Goal: Task Accomplishment & Management: Complete application form

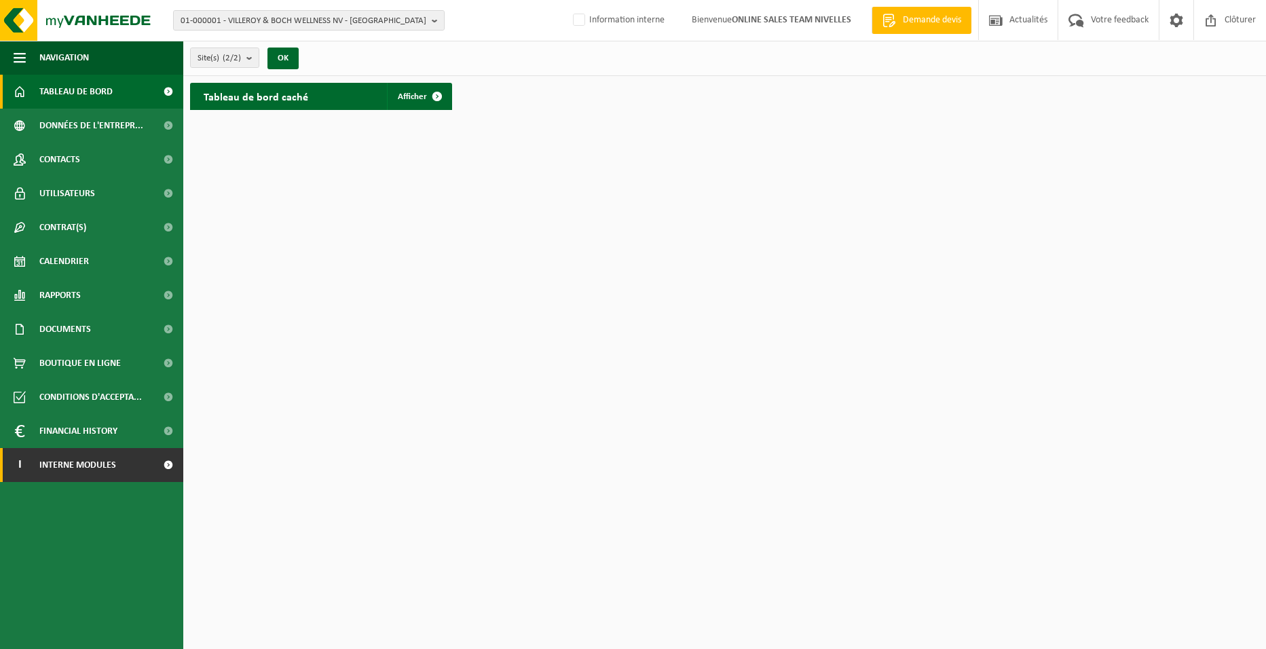
click at [131, 472] on link "I Interne modules" at bounding box center [91, 465] width 183 height 34
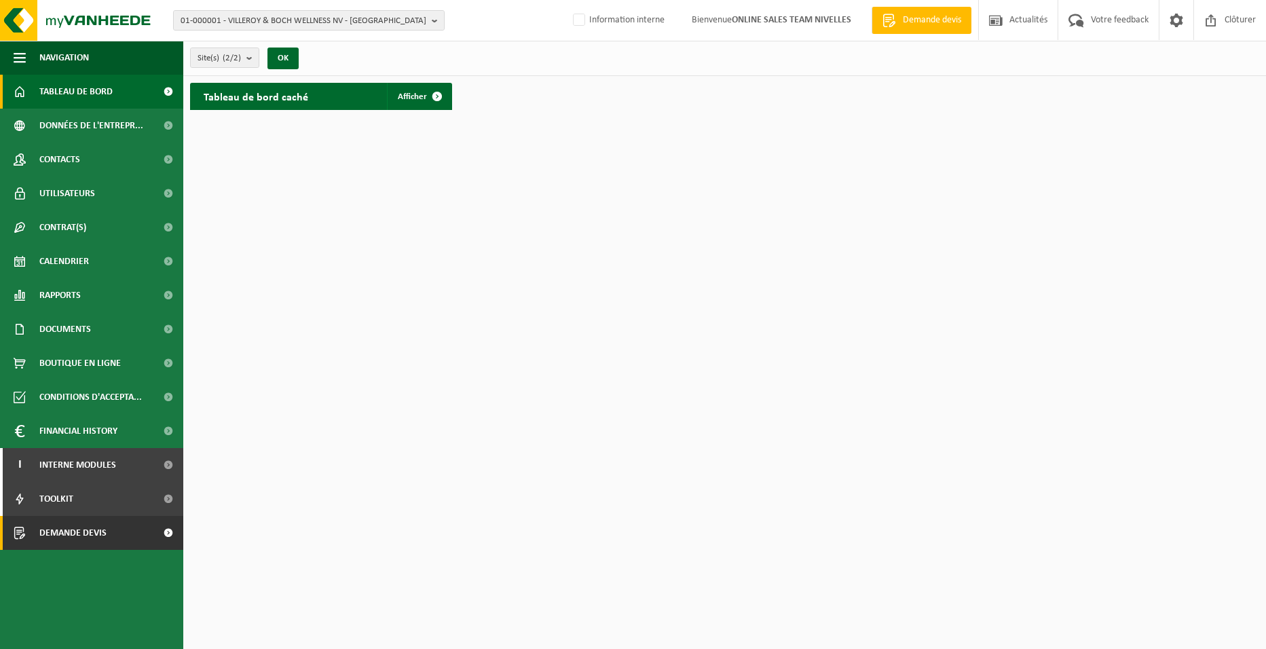
click at [115, 538] on link "Demande devis" at bounding box center [91, 533] width 183 height 34
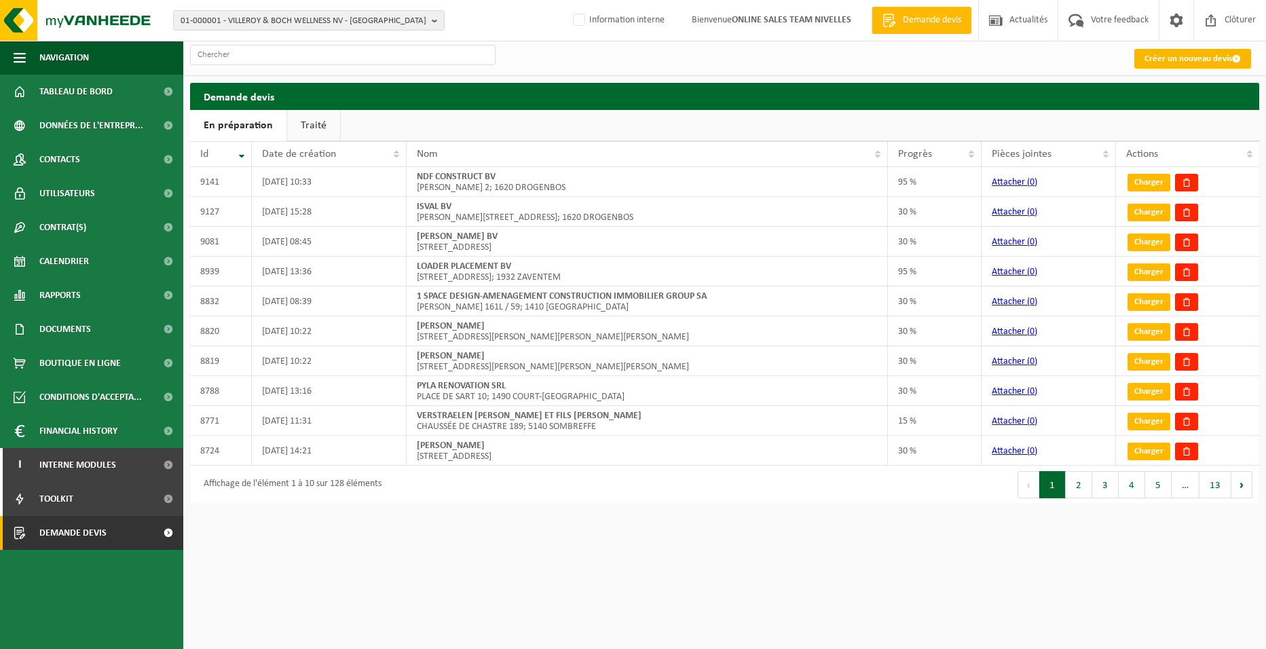
click at [1152, 61] on link "Créer un nouveau devis" at bounding box center [1192, 59] width 117 height 20
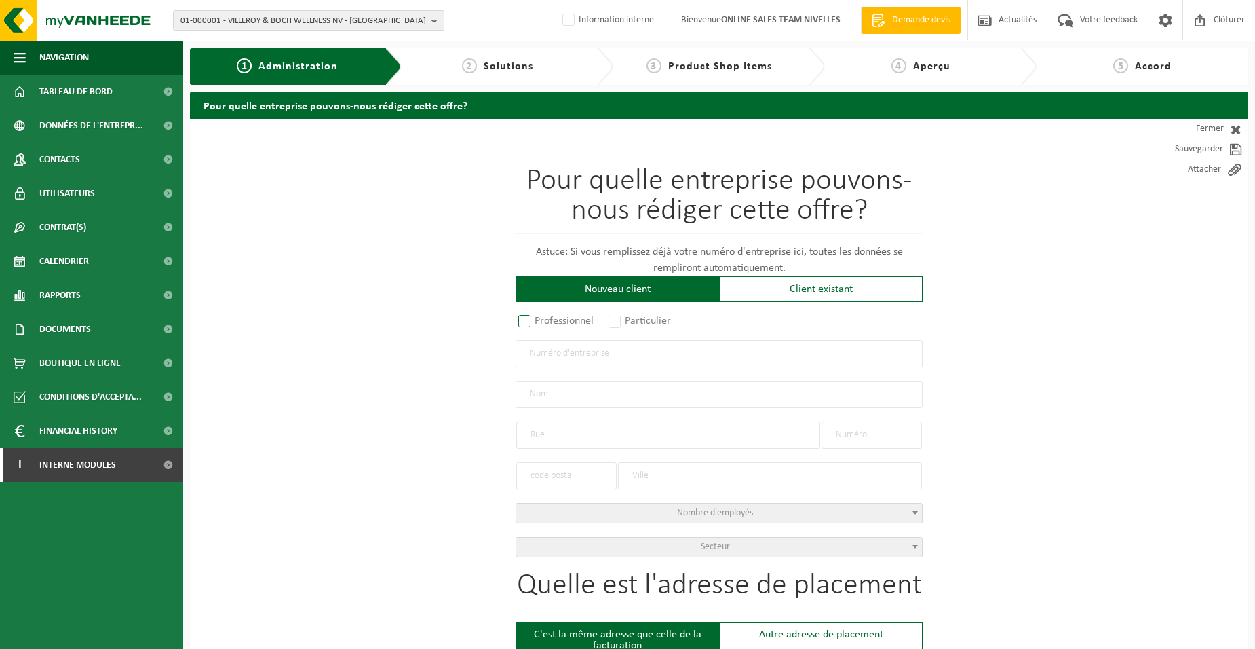
click at [573, 323] on label "Professionnel" at bounding box center [557, 320] width 82 height 19
click at [547, 323] on input "Professionnel" at bounding box center [542, 322] width 9 height 9
radio input "true"
click at [597, 360] on input "text" at bounding box center [719, 353] width 407 height 27
type input "1010609445"
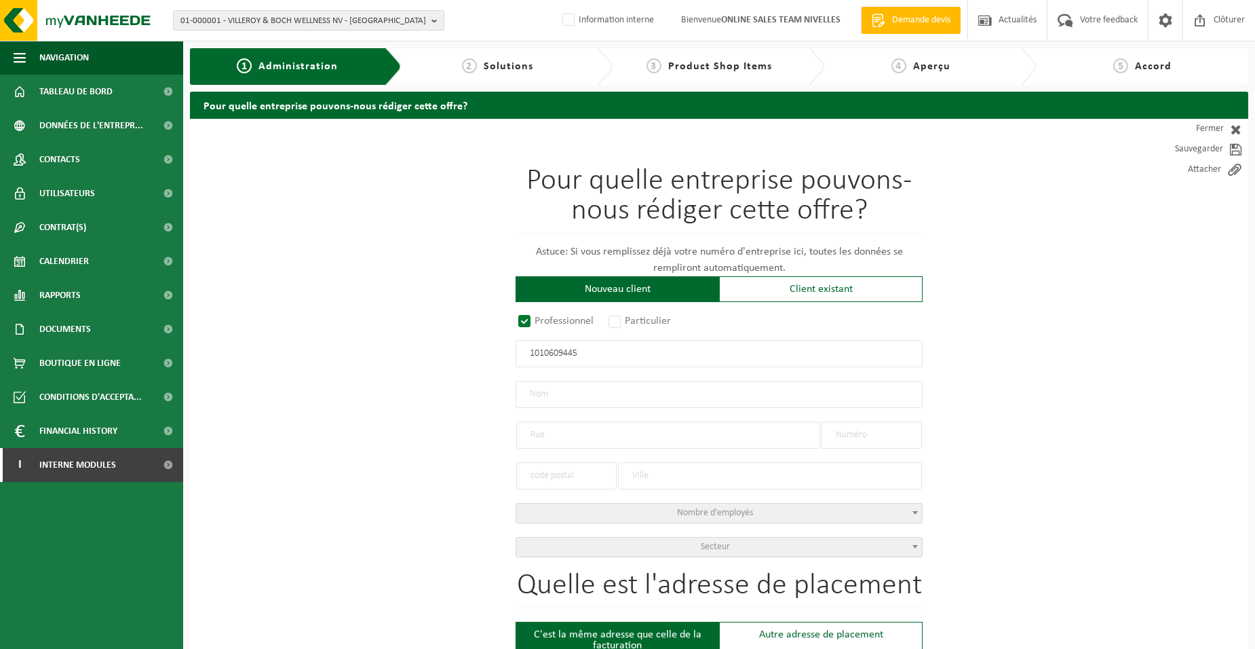
radio input "false"
select select
type input "AD-TOIT SRL"
type input "RUE DE LA MAZERINE"
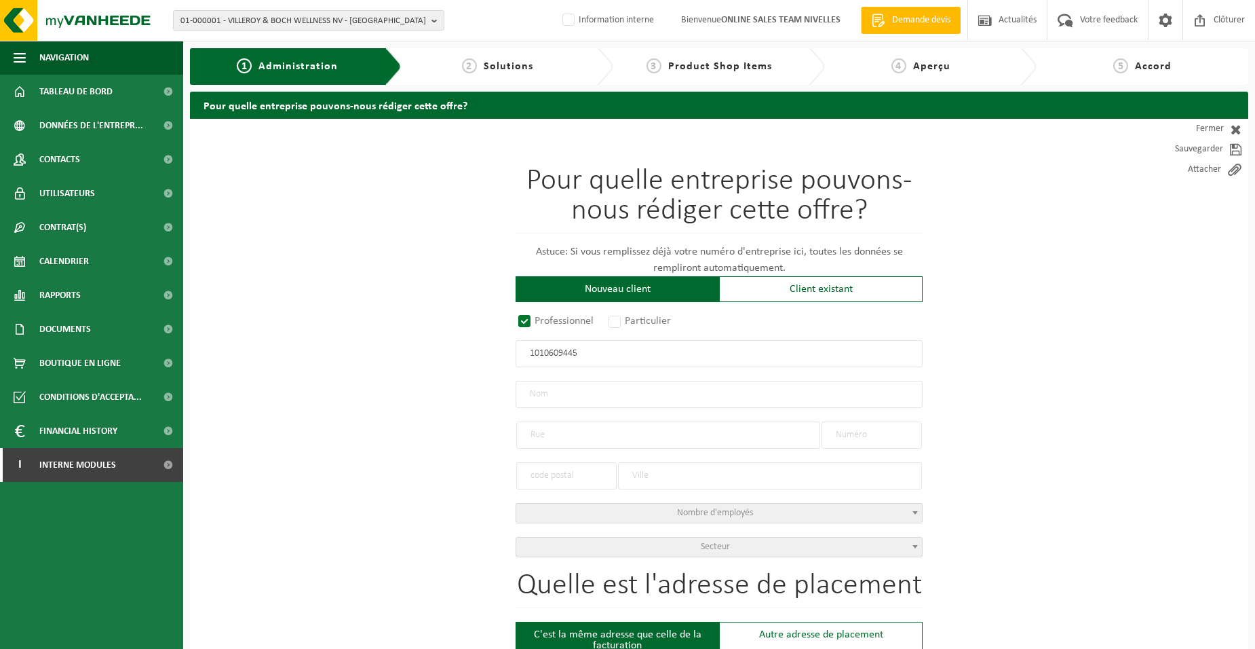
type input "21"
type input "1310"
type input "LA HULPE"
type input "1010609445"
radio input "true"
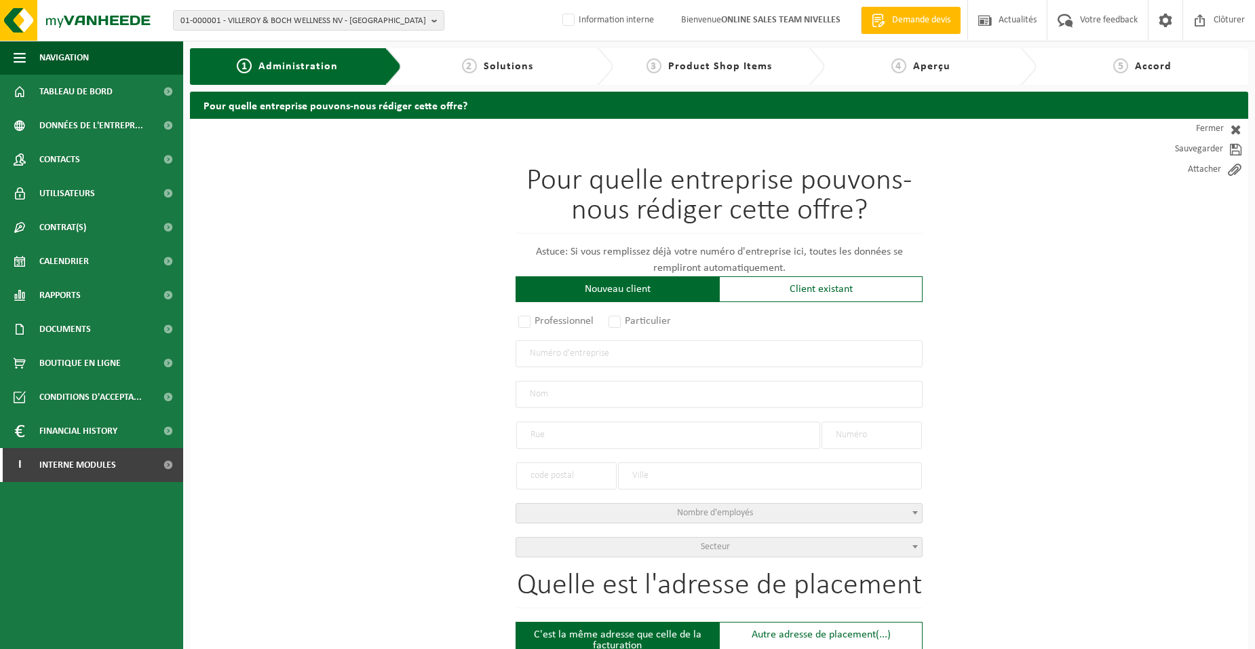
select select "151903"
type input "1010.609.445"
type input "AD-TOIT SRL"
type input "RUE DE LA MAZERINE"
type input "21"
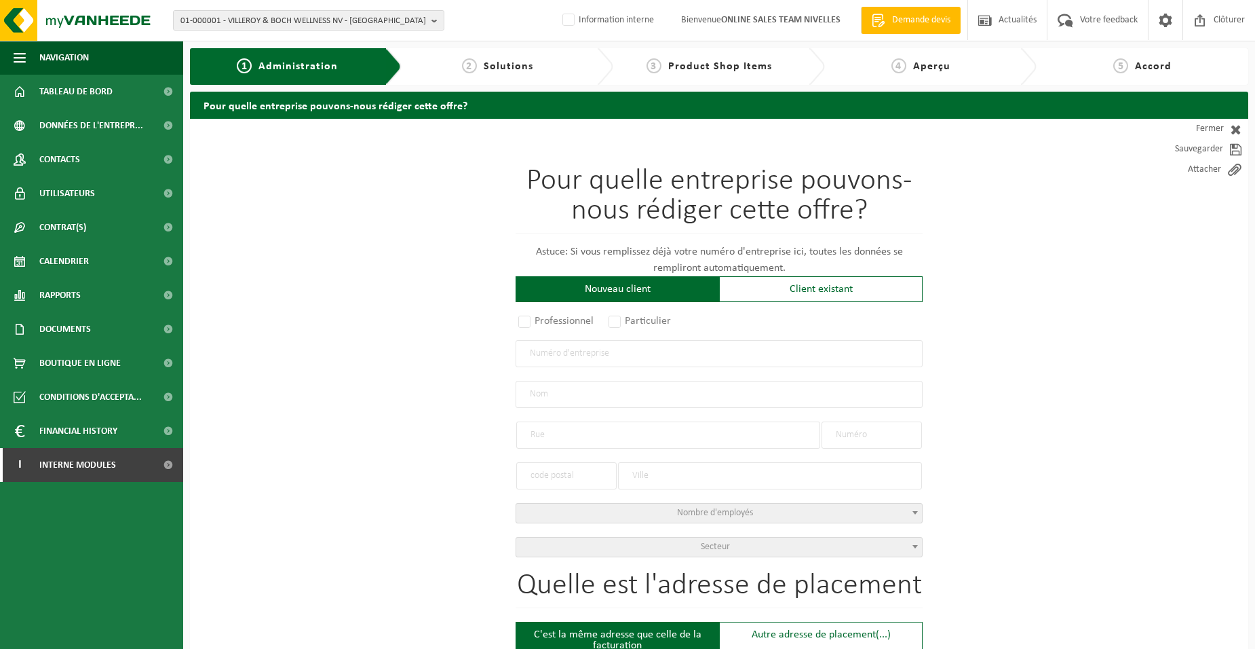
type input "1310"
type input "LA HULPE"
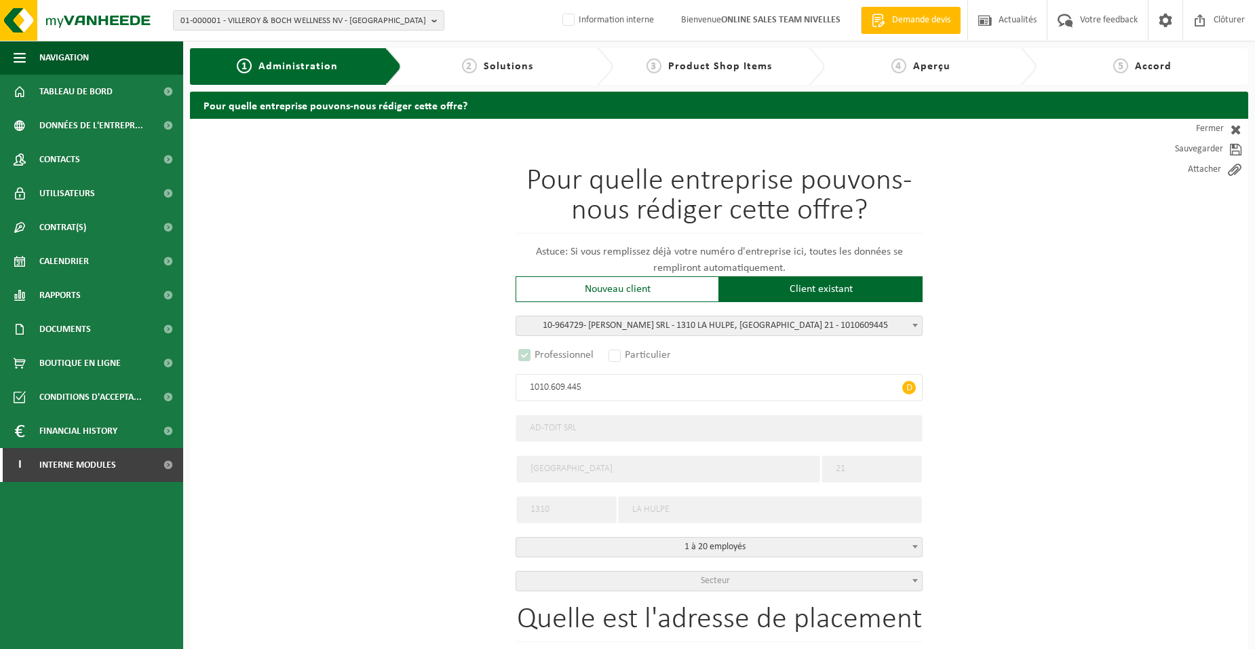
select select "D"
type input "1010.609.445"
